Goal: Task Accomplishment & Management: Manage account settings

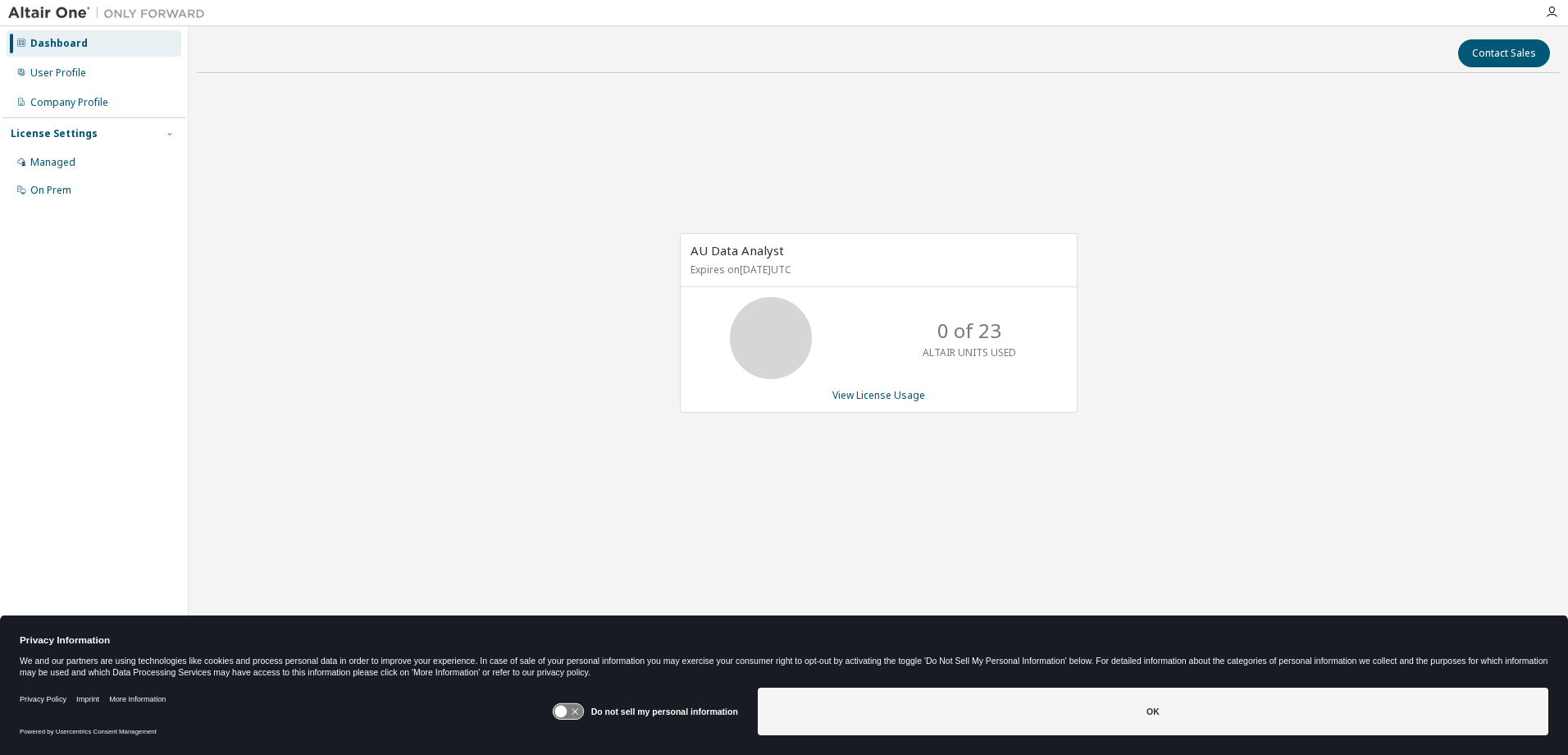
click at [56, 44] on div "Dashboard" at bounding box center [59, 43] width 58 height 13
click at [47, 163] on div "Managed" at bounding box center [53, 162] width 45 height 13
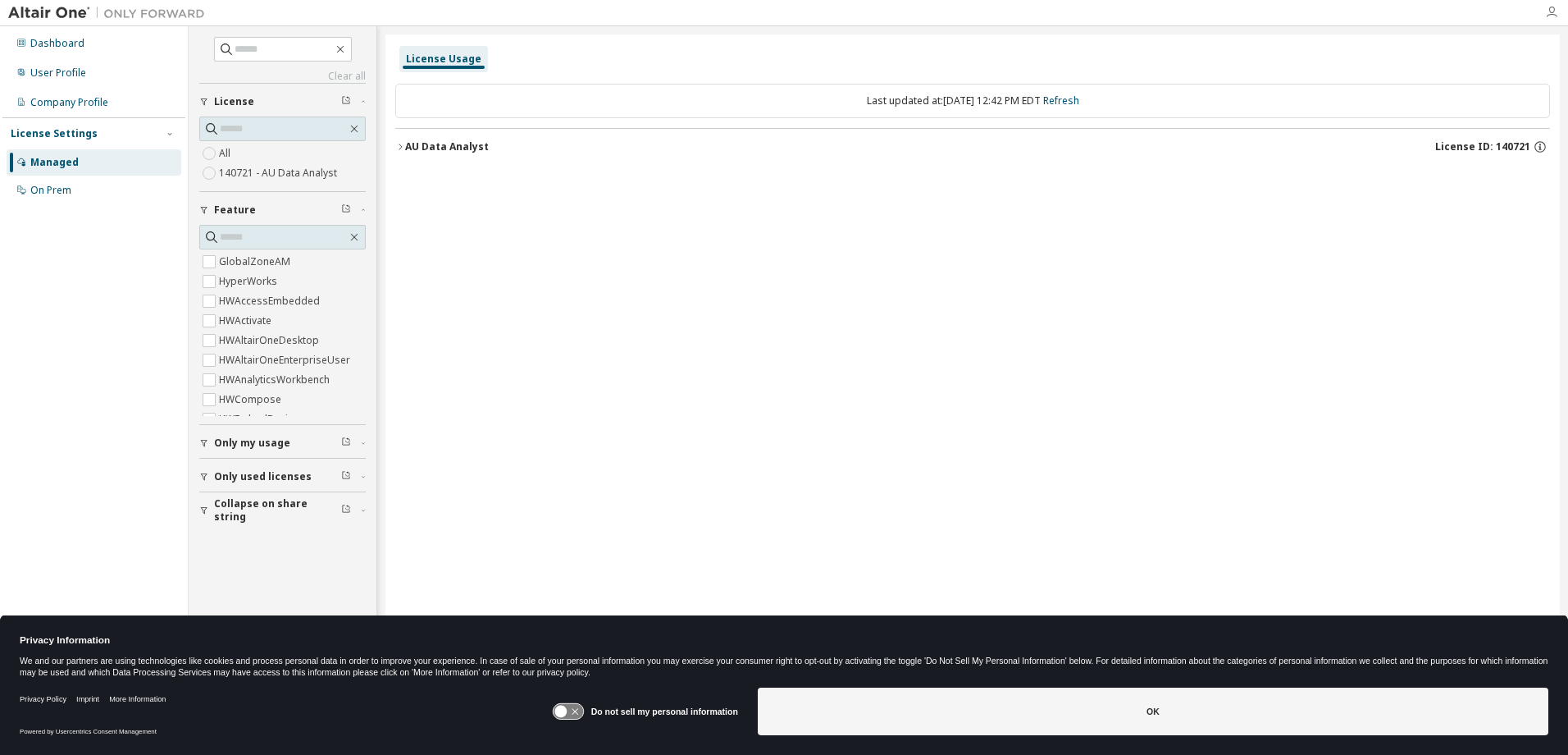
click at [1551, 10] on icon "button" at bounding box center [1551, 12] width 13 height 13
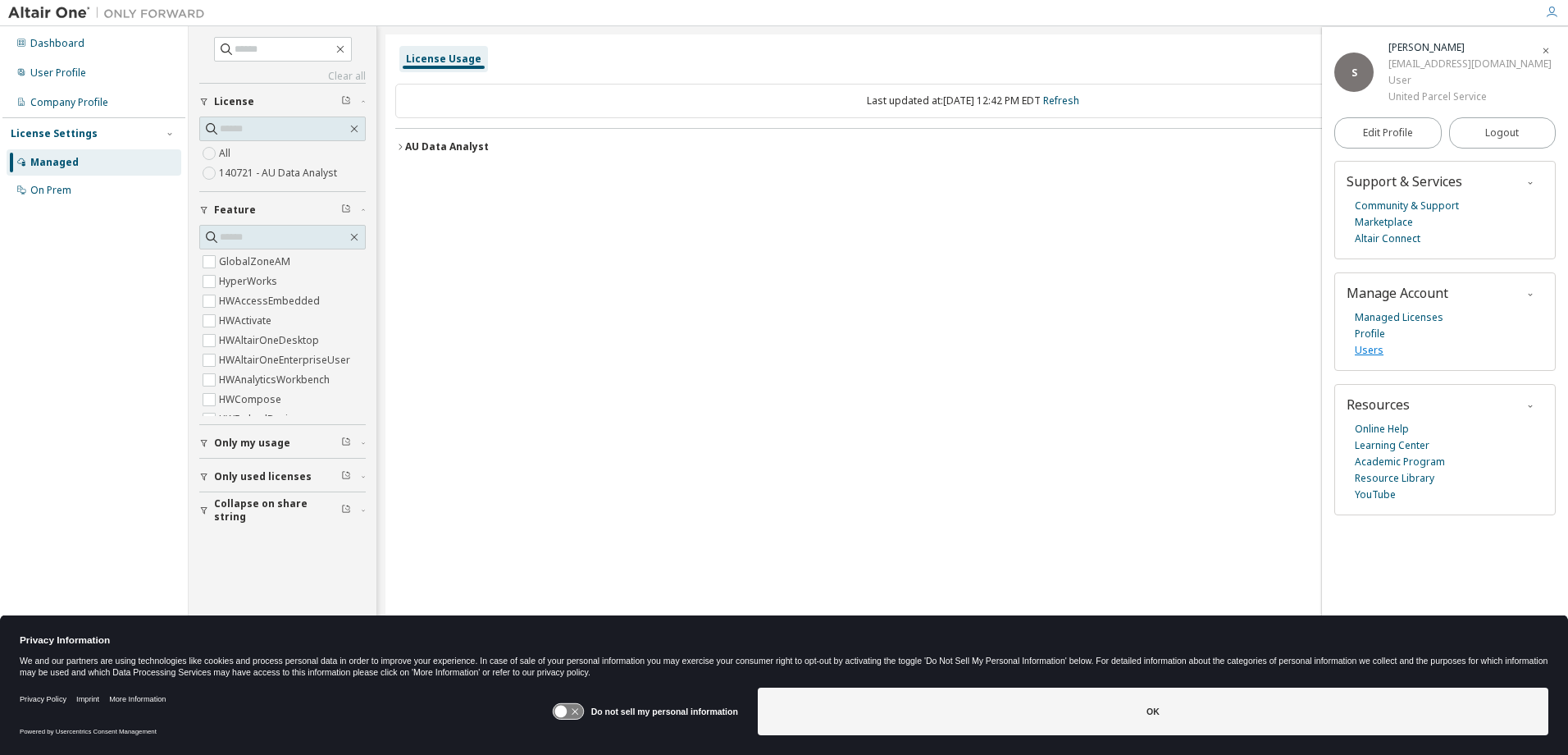
click at [1365, 350] on link "Users" at bounding box center [1369, 350] width 29 height 17
click at [1492, 133] on span "Logout" at bounding box center [1502, 133] width 34 height 17
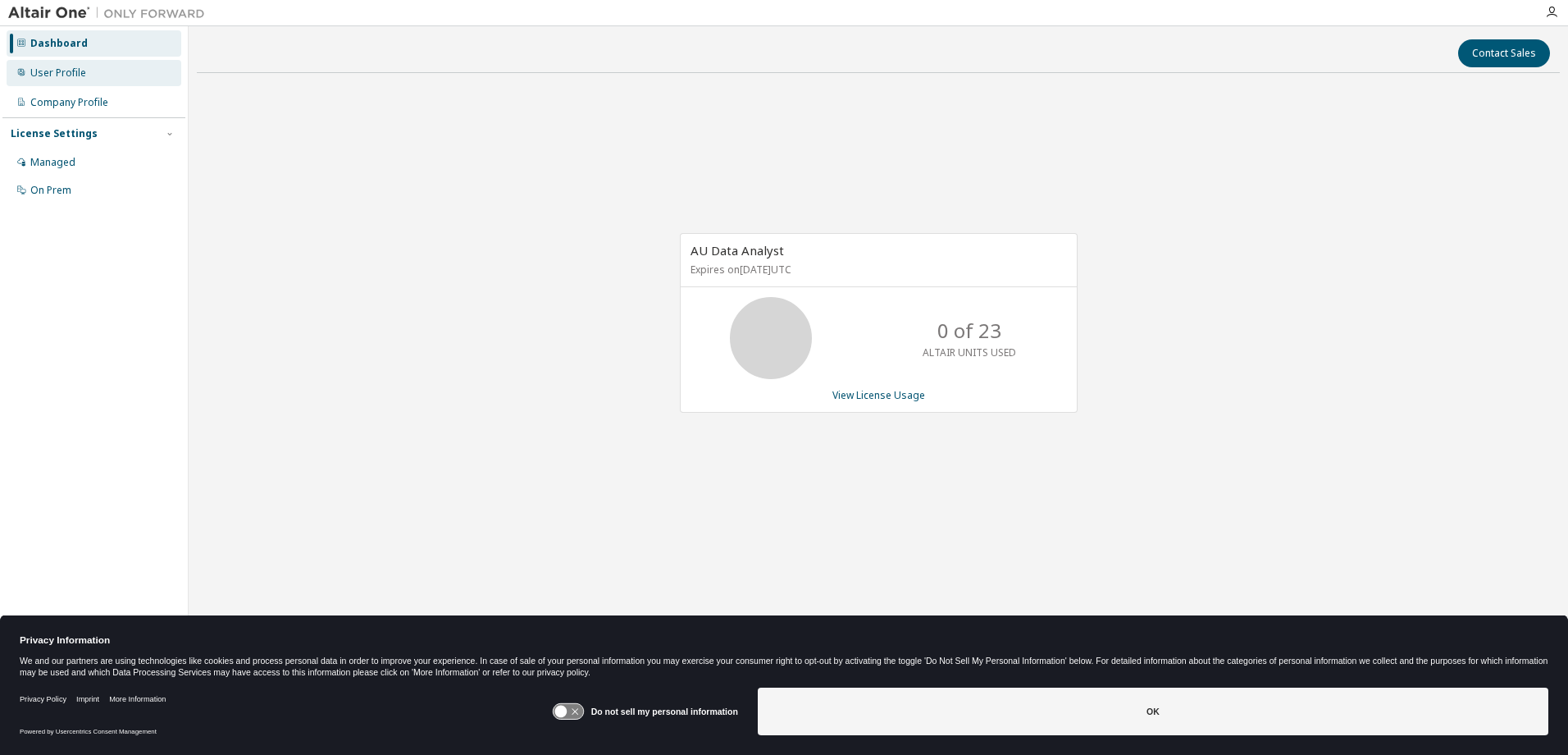
click at [71, 68] on div "User Profile" at bounding box center [58, 72] width 56 height 13
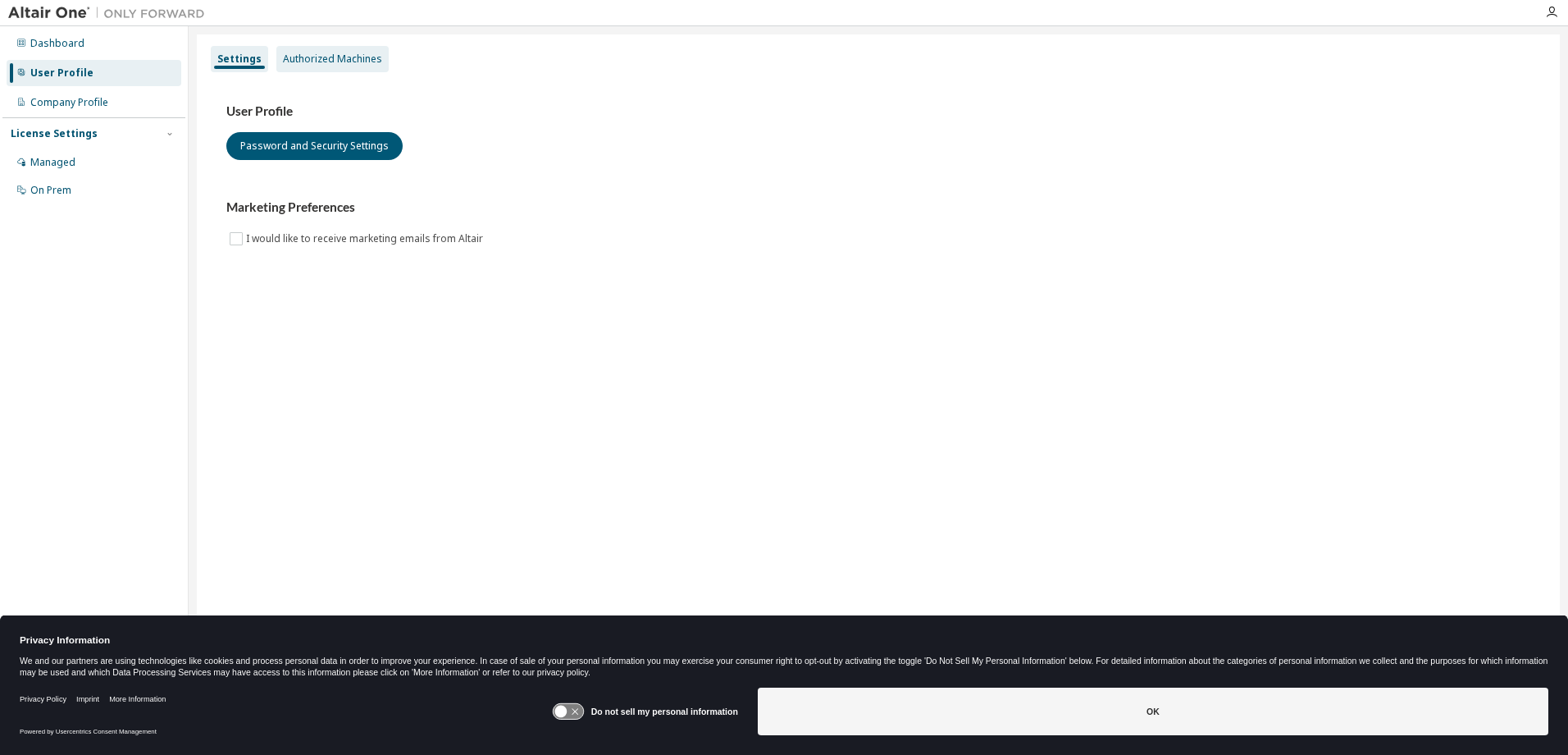
click at [325, 64] on div "Authorized Machines" at bounding box center [333, 58] width 99 height 13
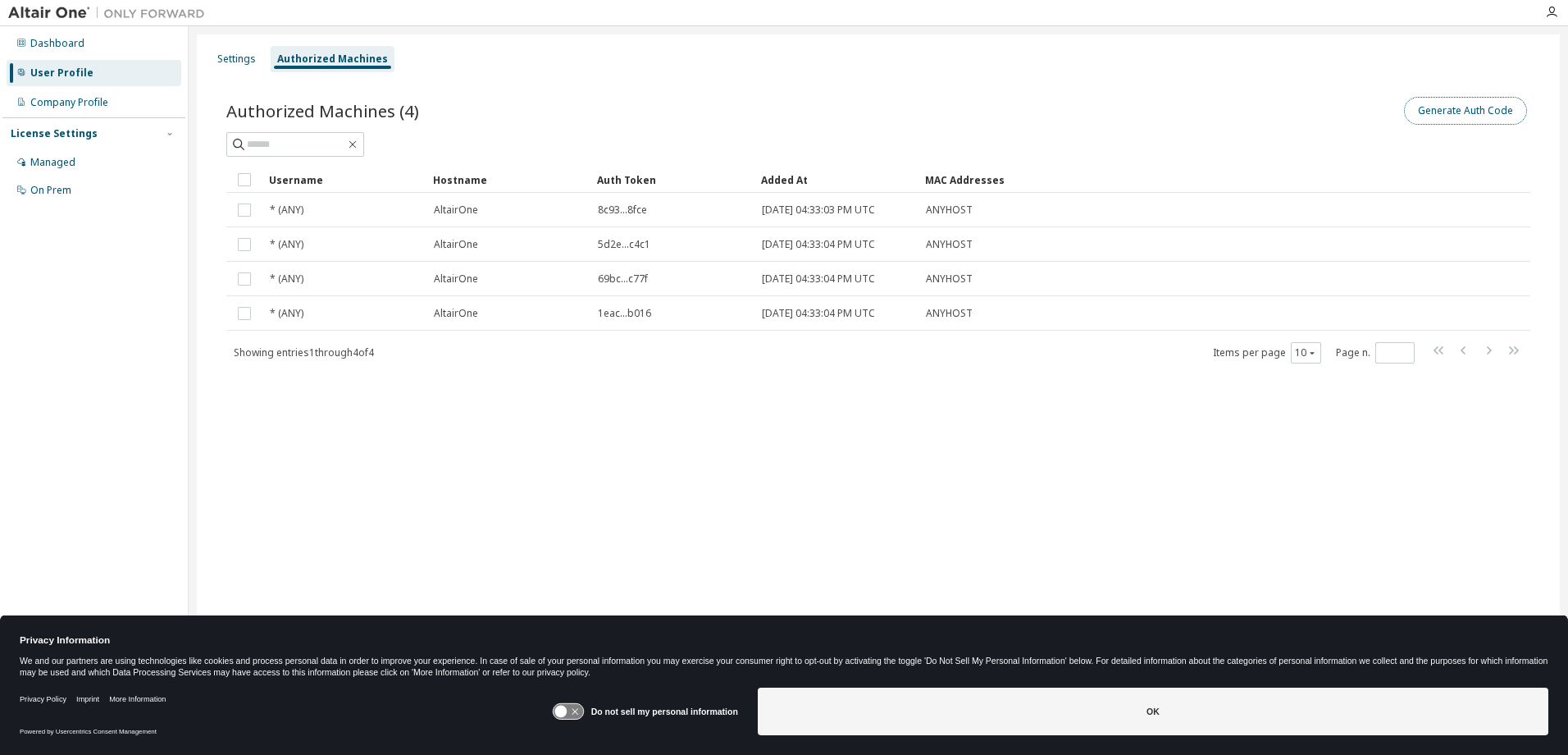
click at [1445, 113] on button "Generate Auth Code" at bounding box center [1465, 111] width 123 height 28
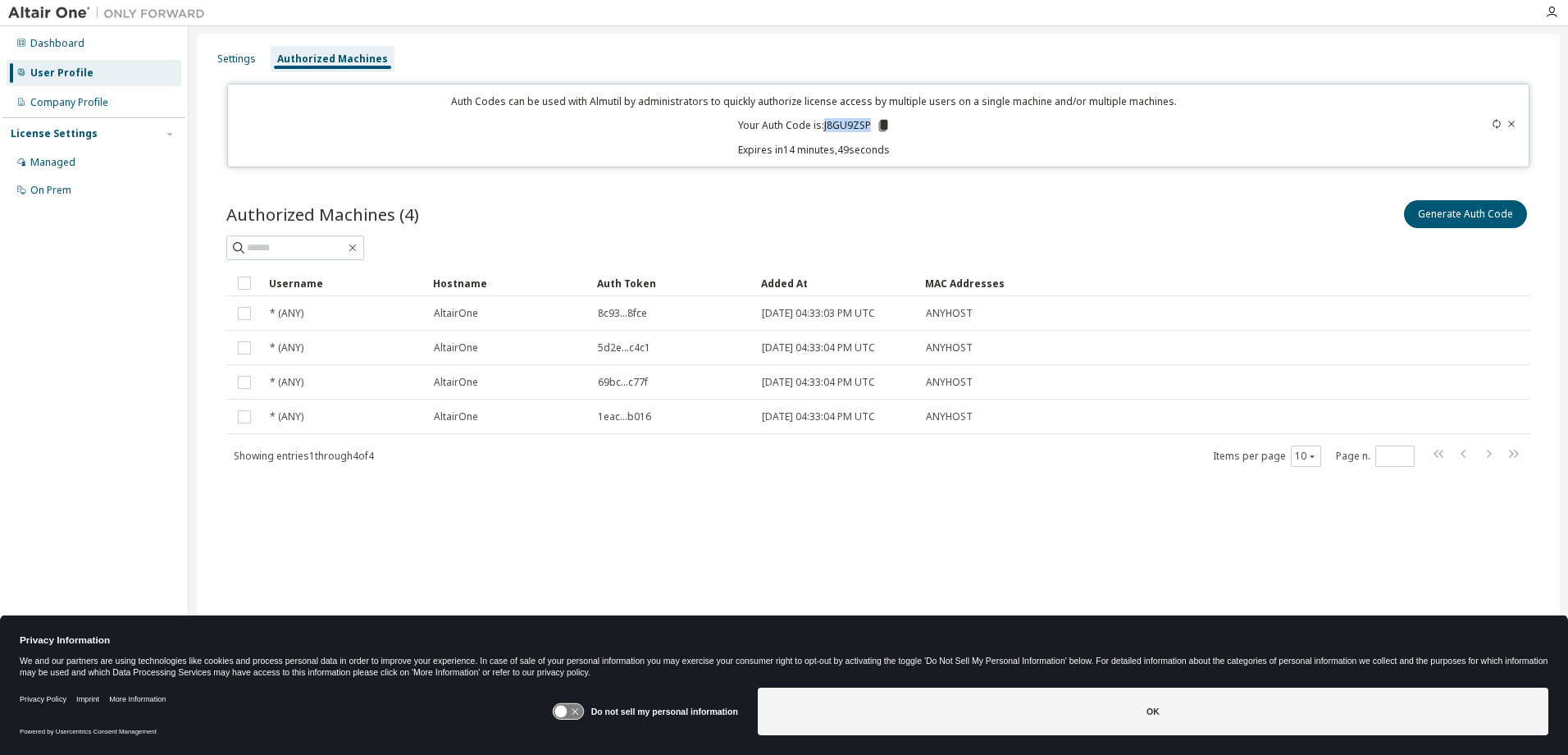
drag, startPoint x: 825, startPoint y: 123, endPoint x: 871, endPoint y: 123, distance: 46.0
click at [871, 123] on p "Your Auth Code is: J8GU9ZSP" at bounding box center [814, 126] width 153 height 15
copy p "J8GU9ZSP"
click at [43, 43] on div "Dashboard" at bounding box center [58, 43] width 54 height 13
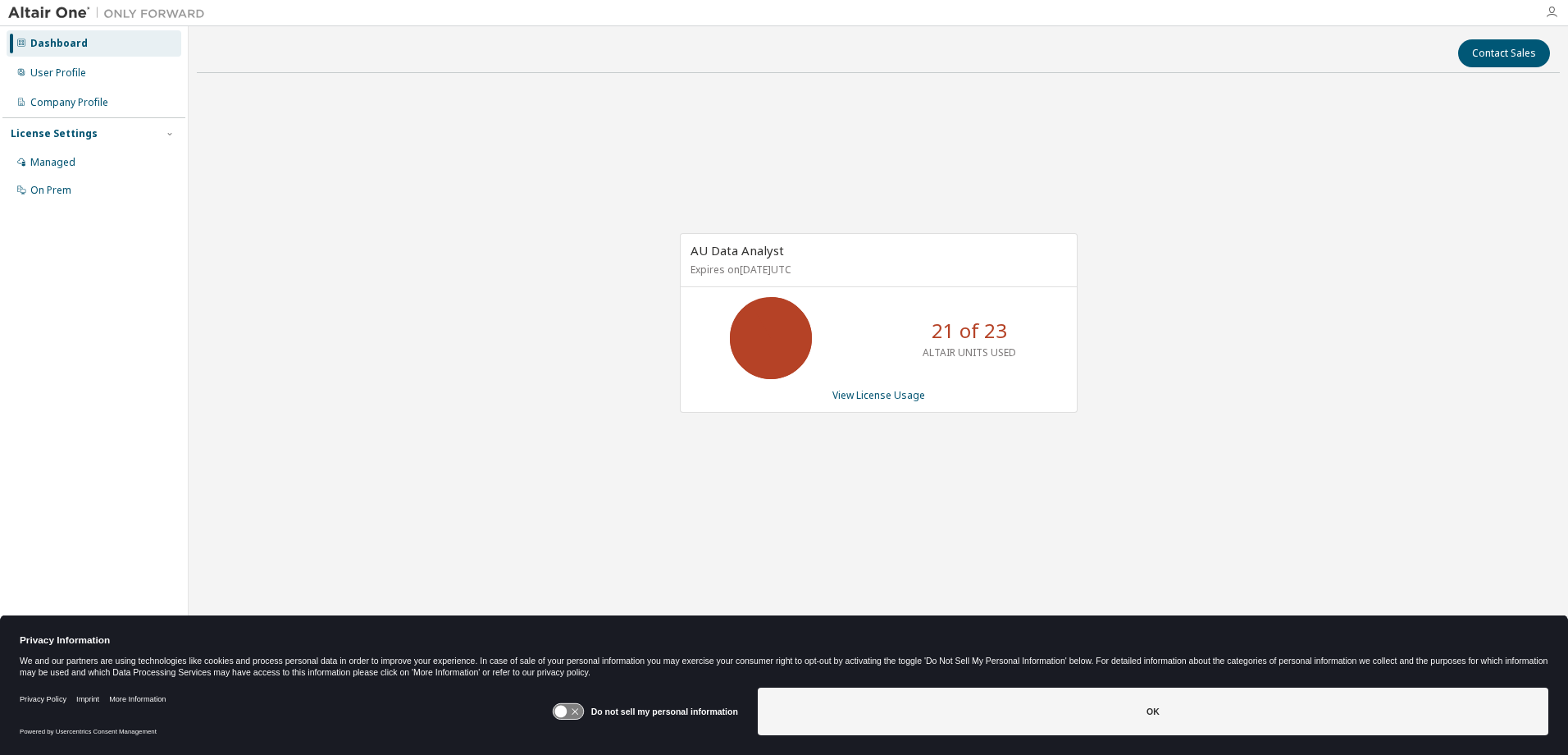
click at [1552, 9] on icon "button" at bounding box center [1551, 12] width 13 height 13
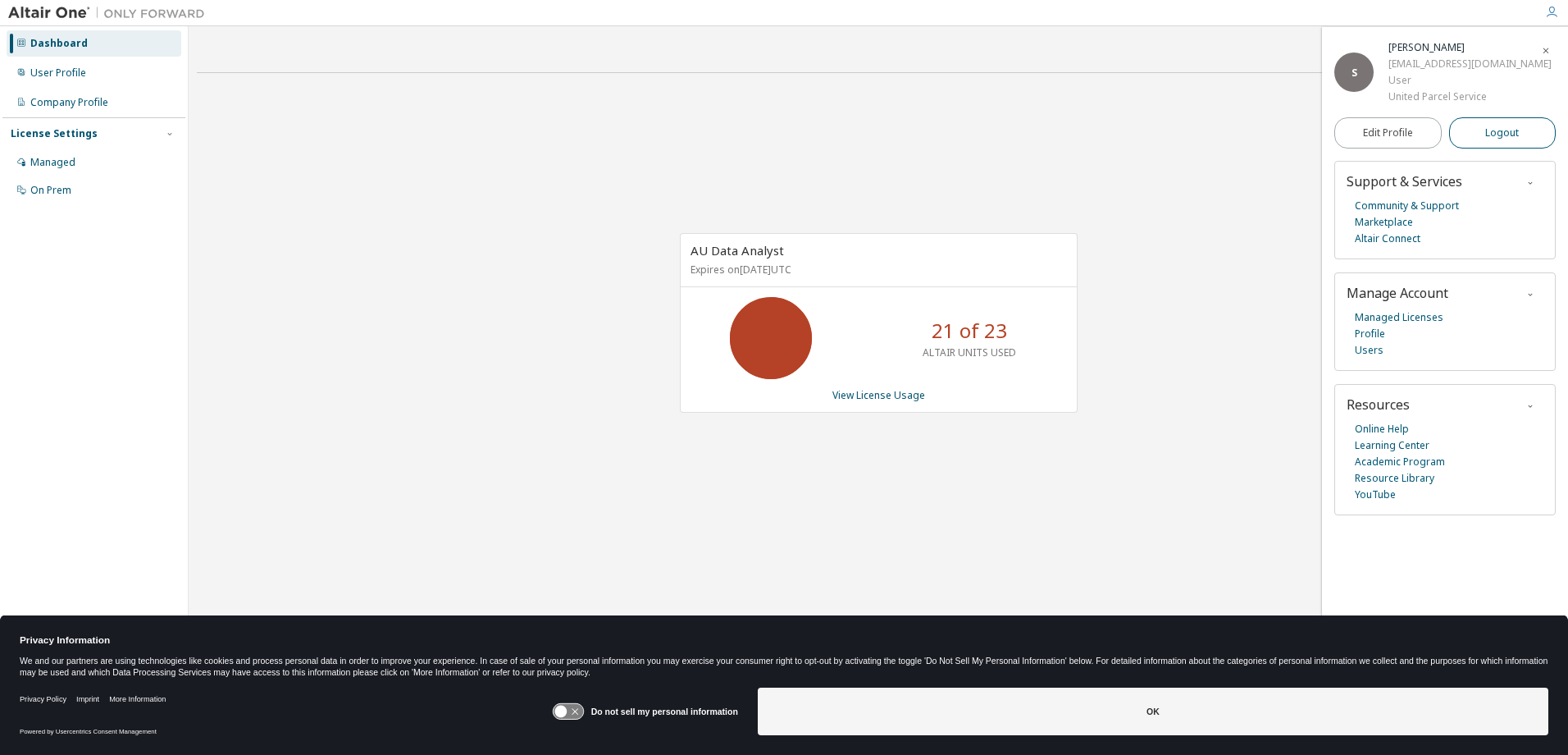
click at [1485, 135] on span "Logout" at bounding box center [1502, 133] width 34 height 17
